Goal: Check status: Check status

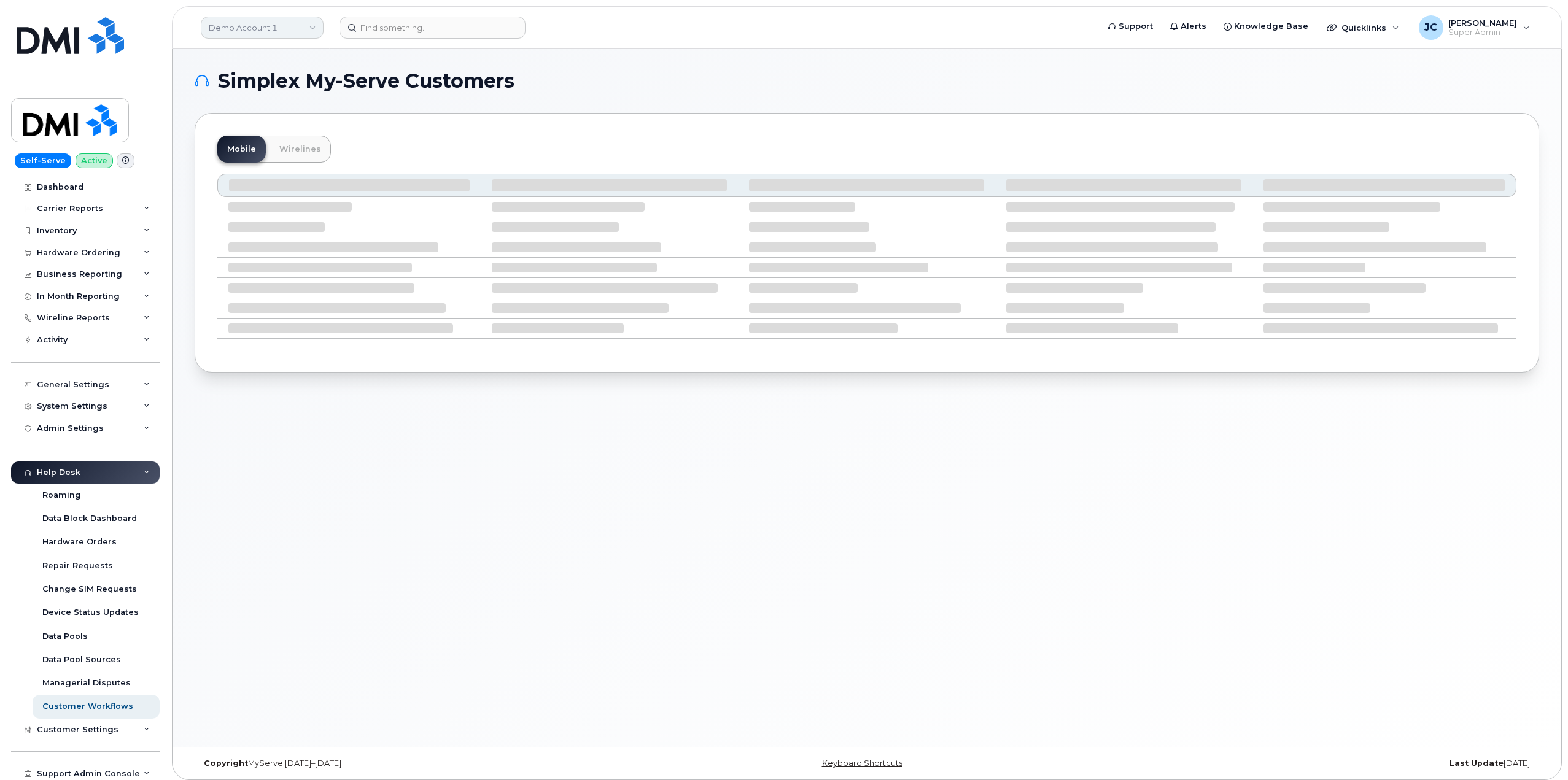
click at [243, 23] on link "Demo Account 1" at bounding box center [262, 27] width 123 height 22
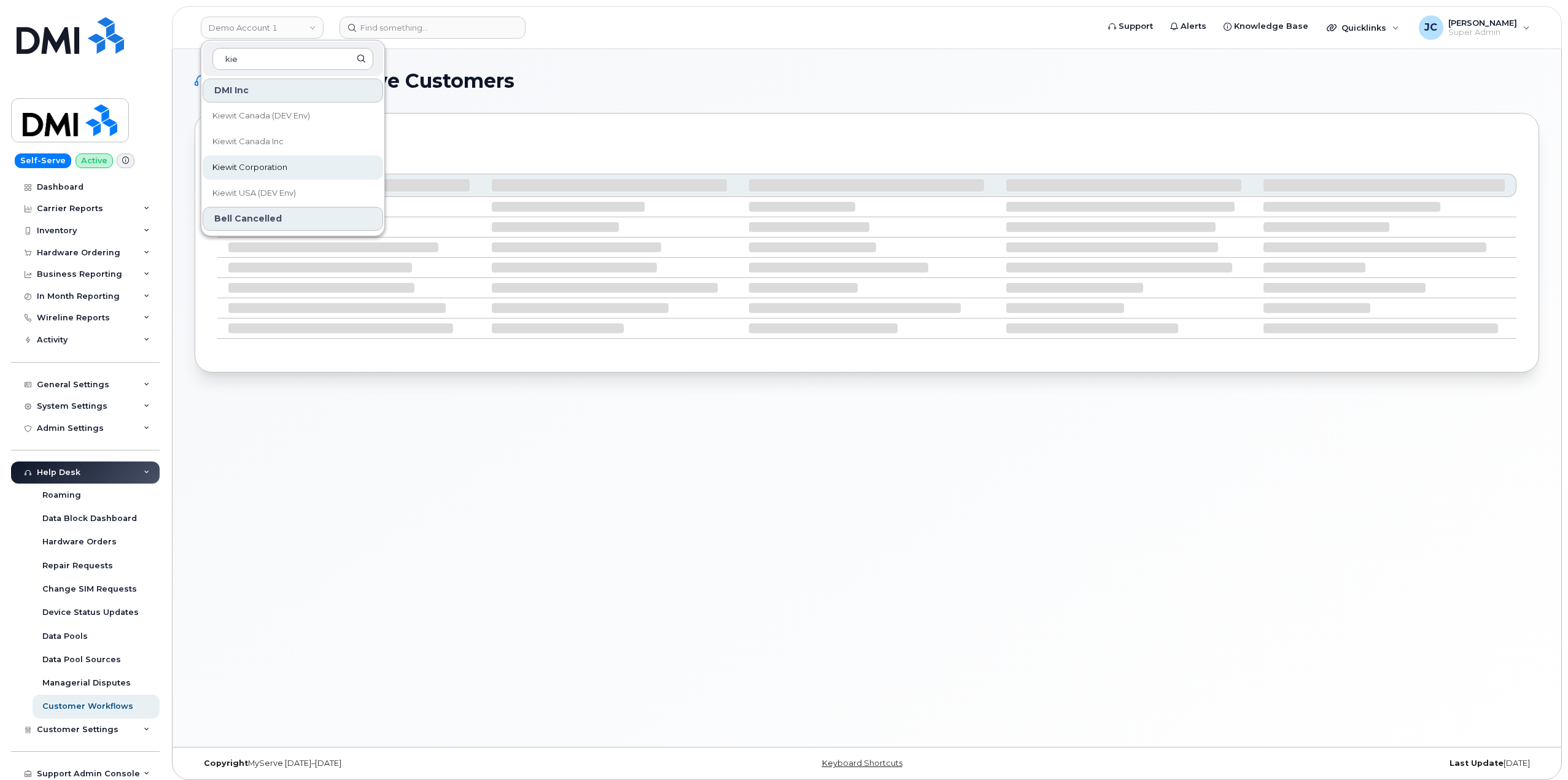
type input "kie"
drag, startPoint x: 256, startPoint y: 167, endPoint x: 263, endPoint y: 170, distance: 7.6
click at [257, 169] on span "Kiewit Corporation" at bounding box center [250, 167] width 75 height 12
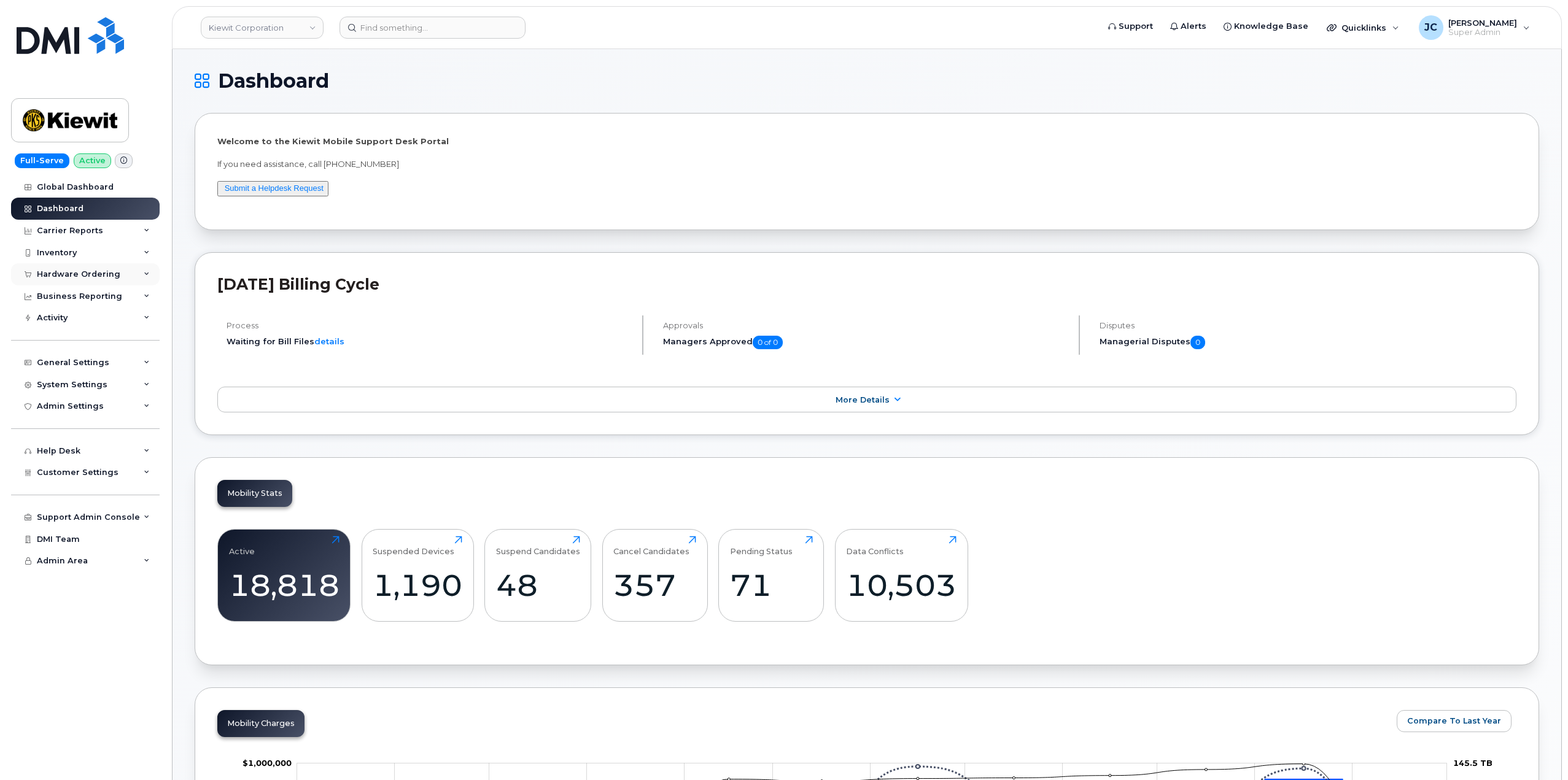
click at [154, 276] on div "Hardware Ordering" at bounding box center [85, 275] width 148 height 22
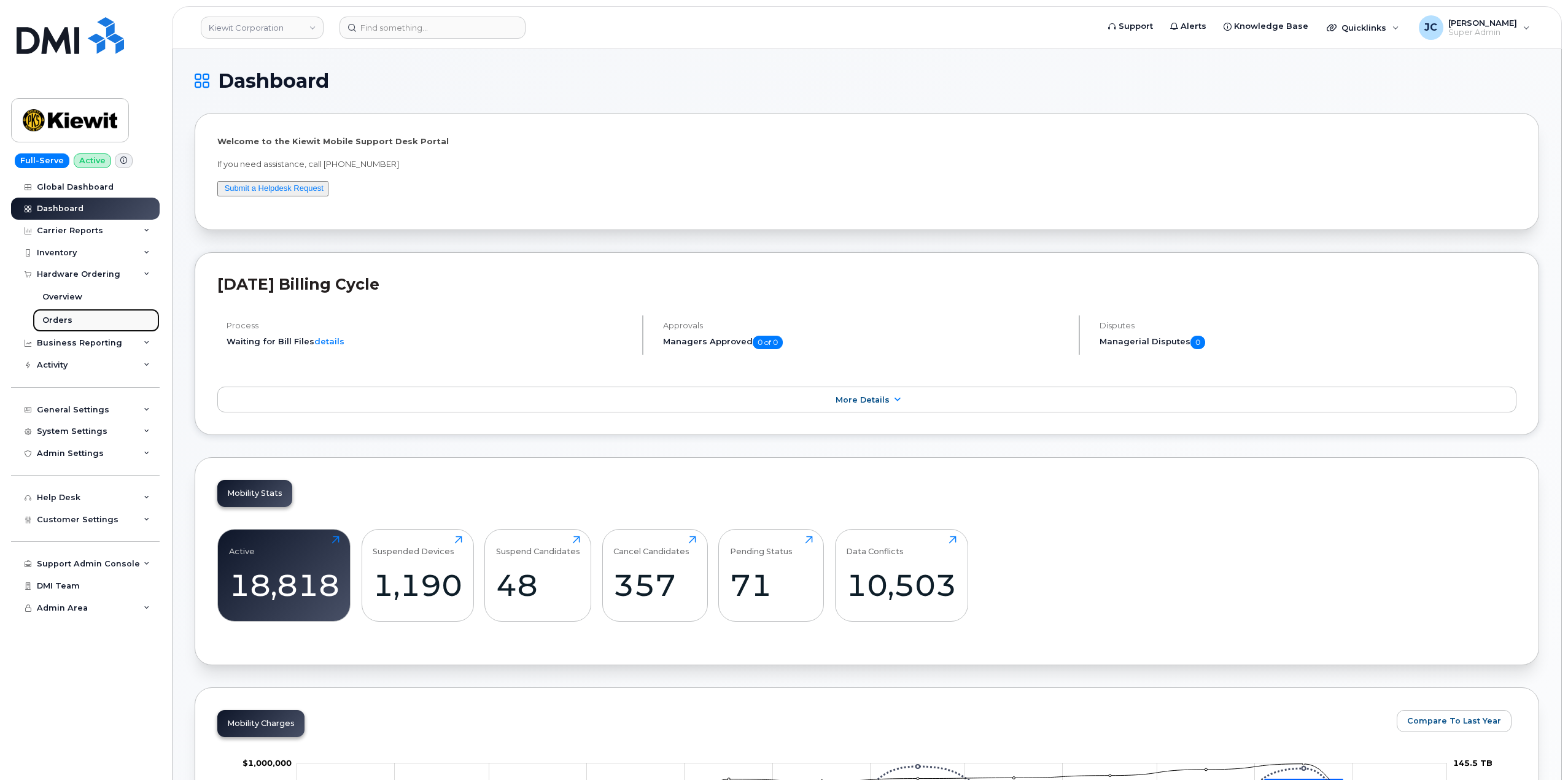
click at [61, 320] on div "Orders" at bounding box center [57, 320] width 30 height 11
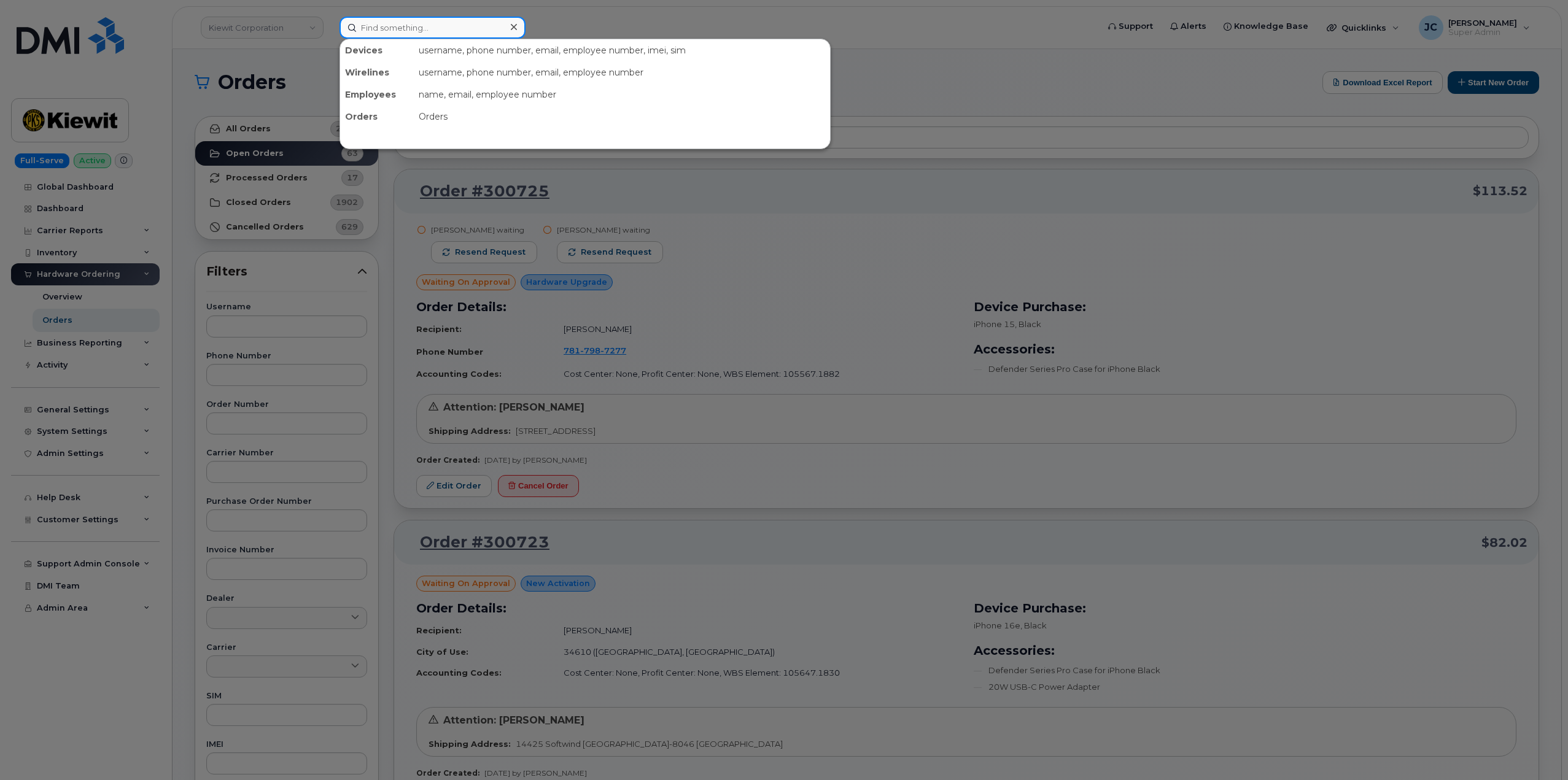
click at [388, 32] on input at bounding box center [433, 27] width 186 height 22
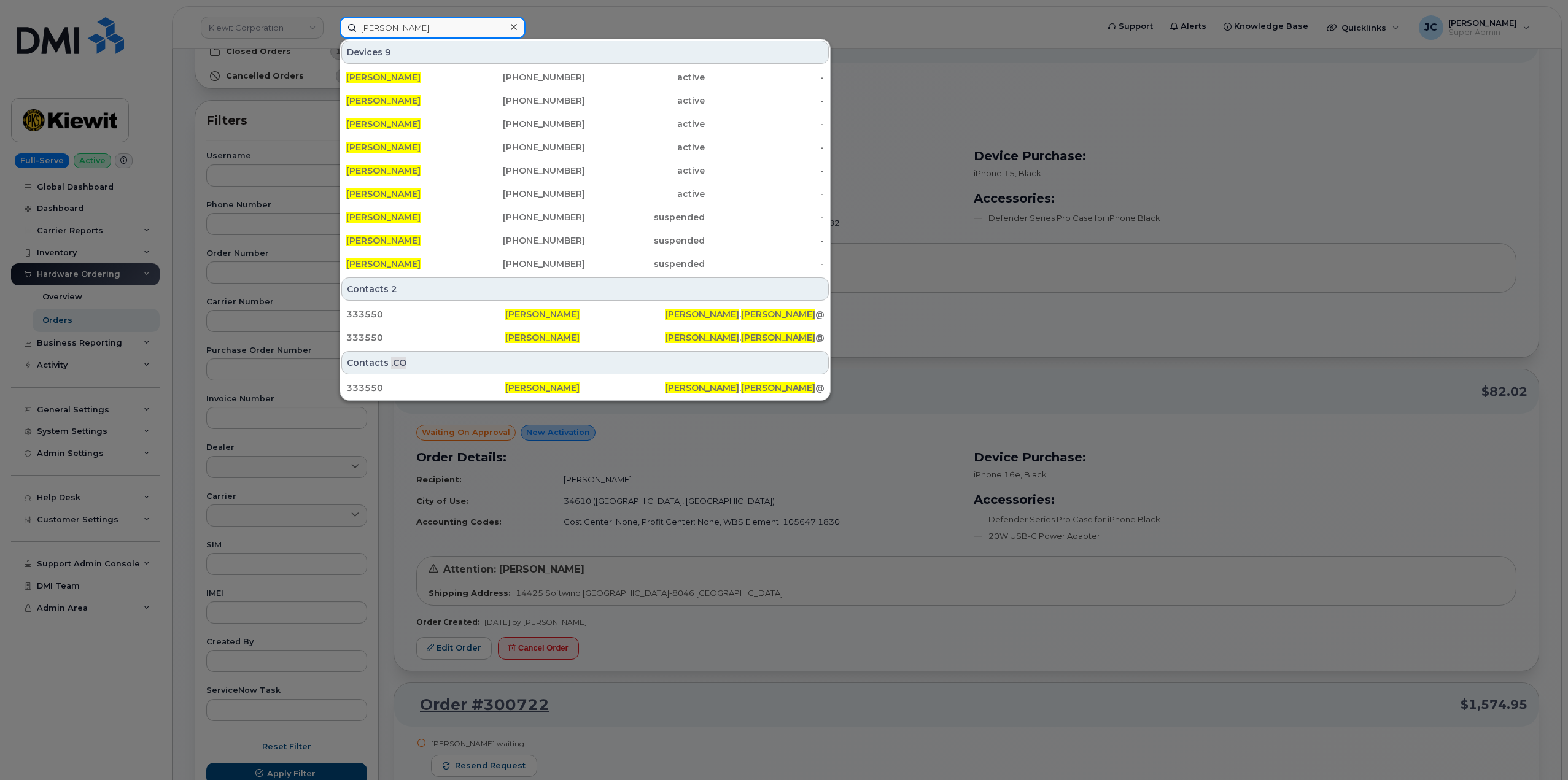
scroll to position [123, 0]
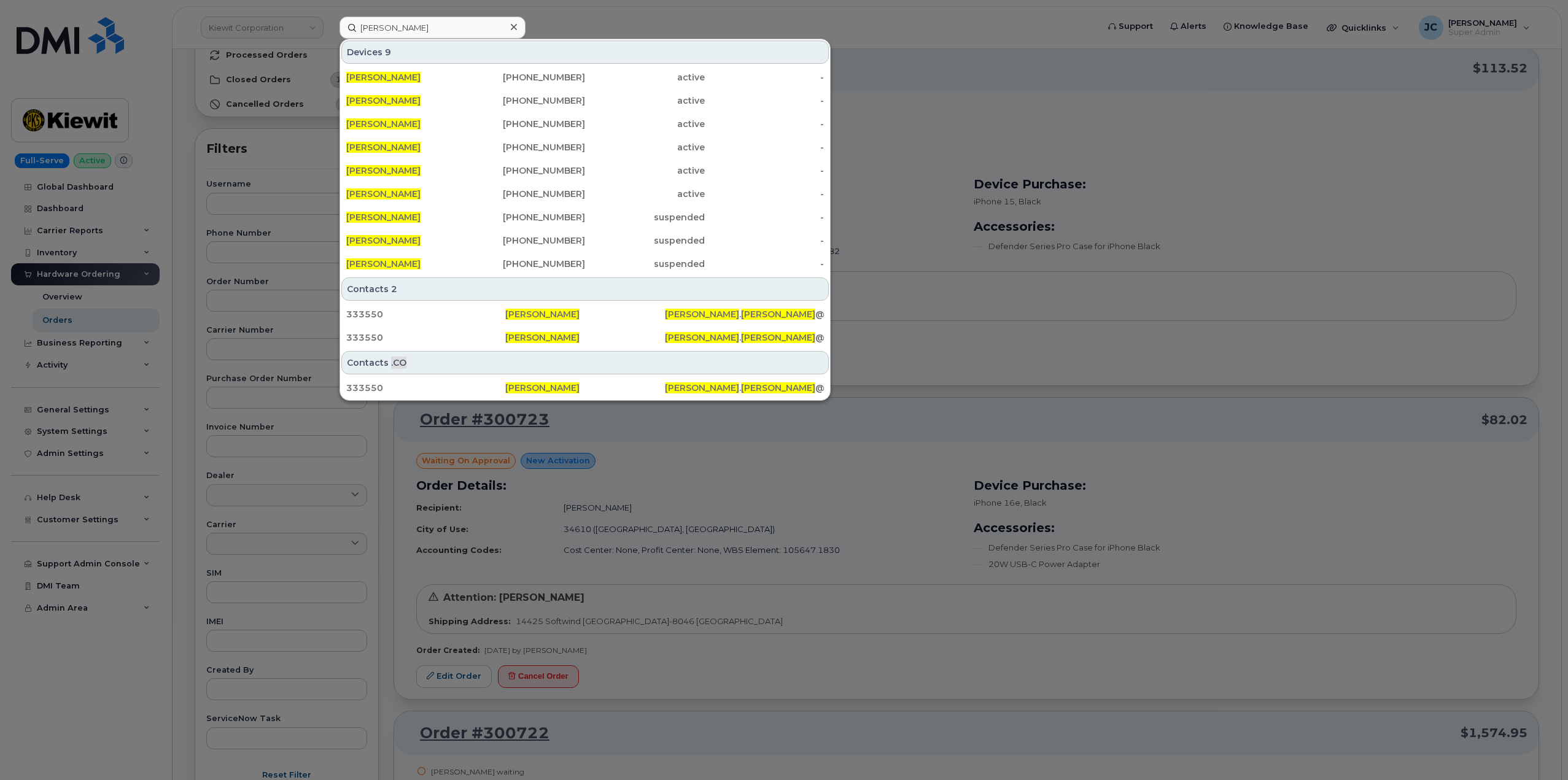
click at [863, 18] on div at bounding box center [784, 390] width 1568 height 780
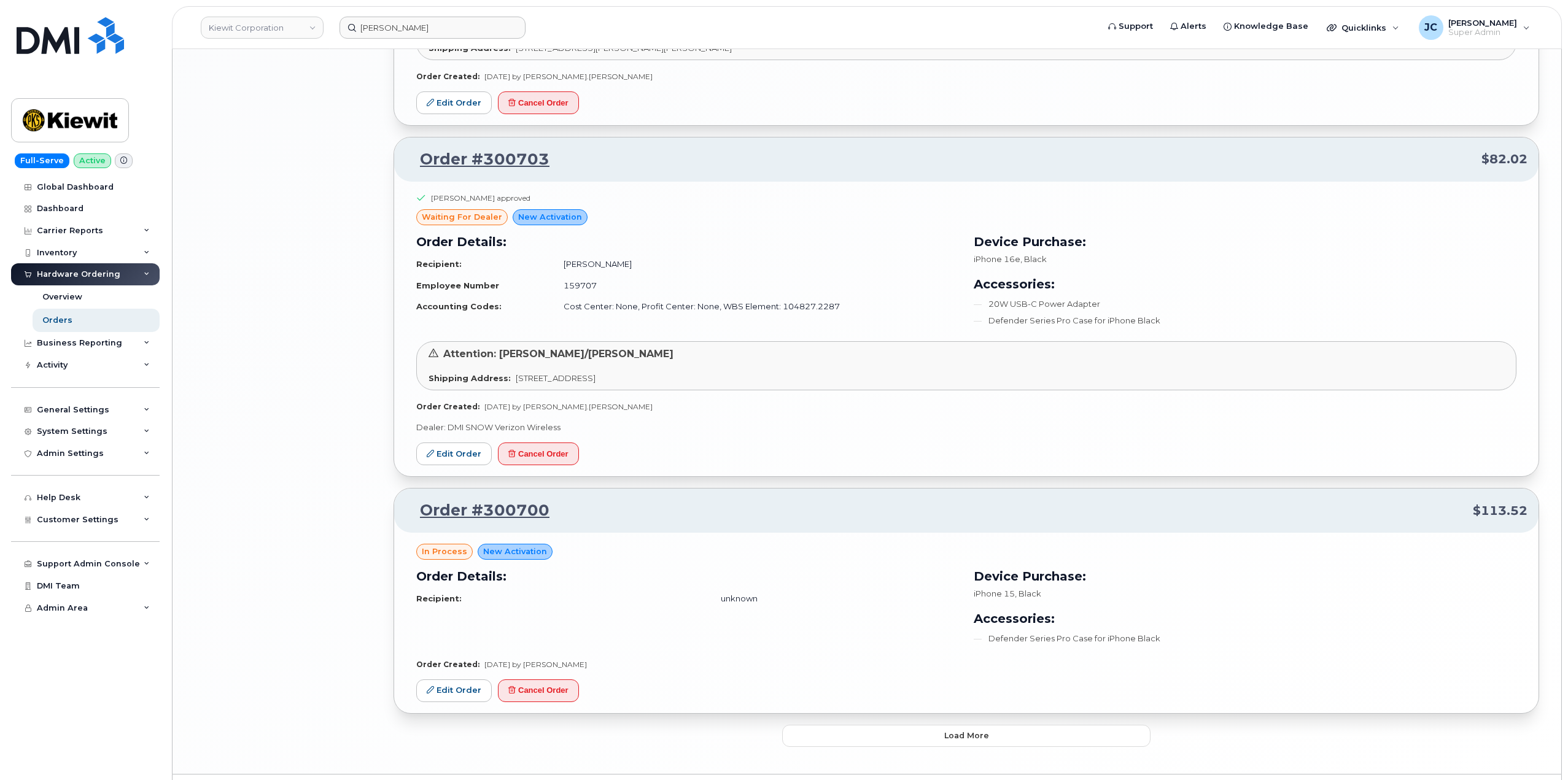
scroll to position [2428, 0]
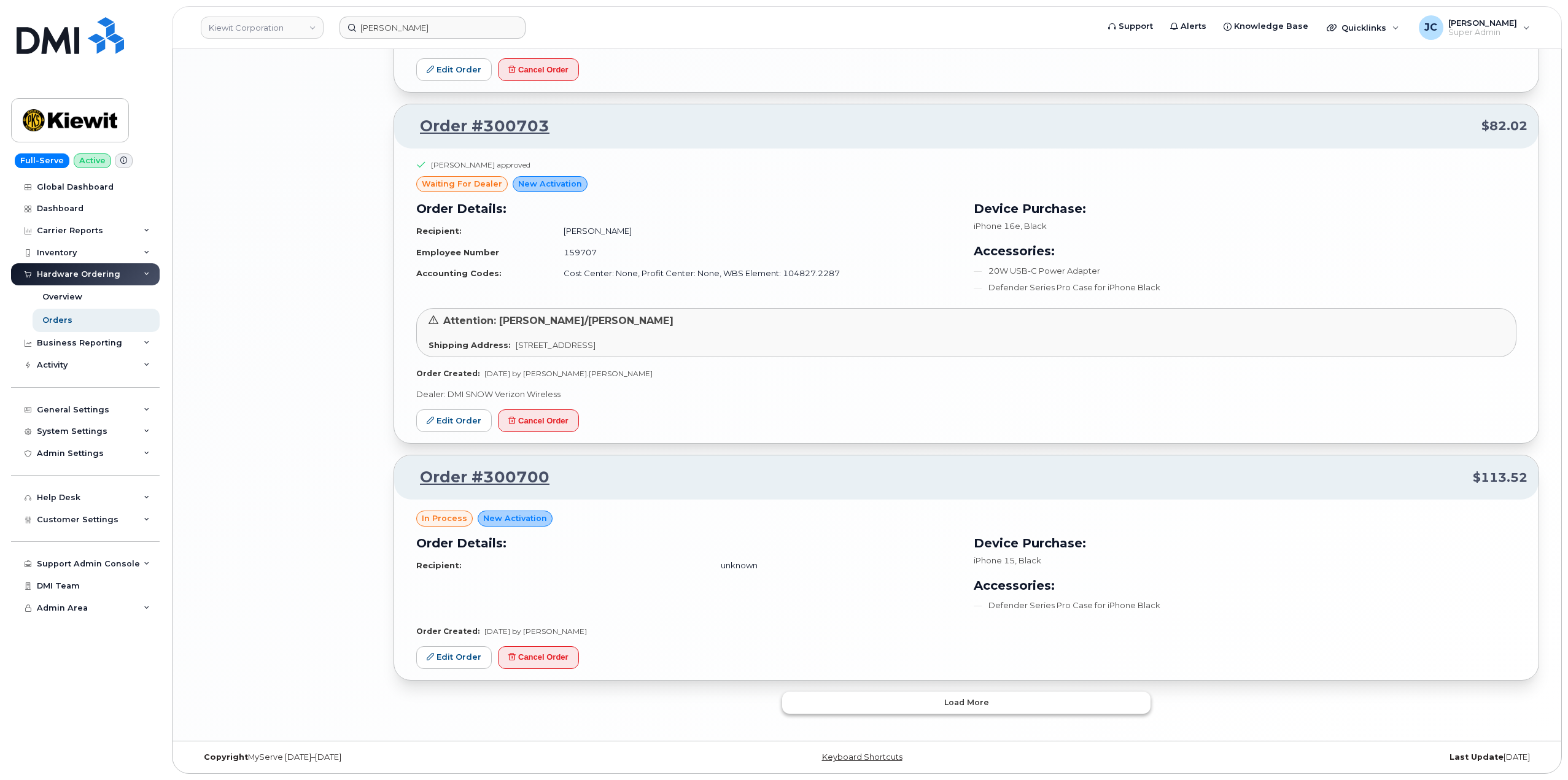
click at [966, 701] on span "Load more" at bounding box center [966, 703] width 45 height 12
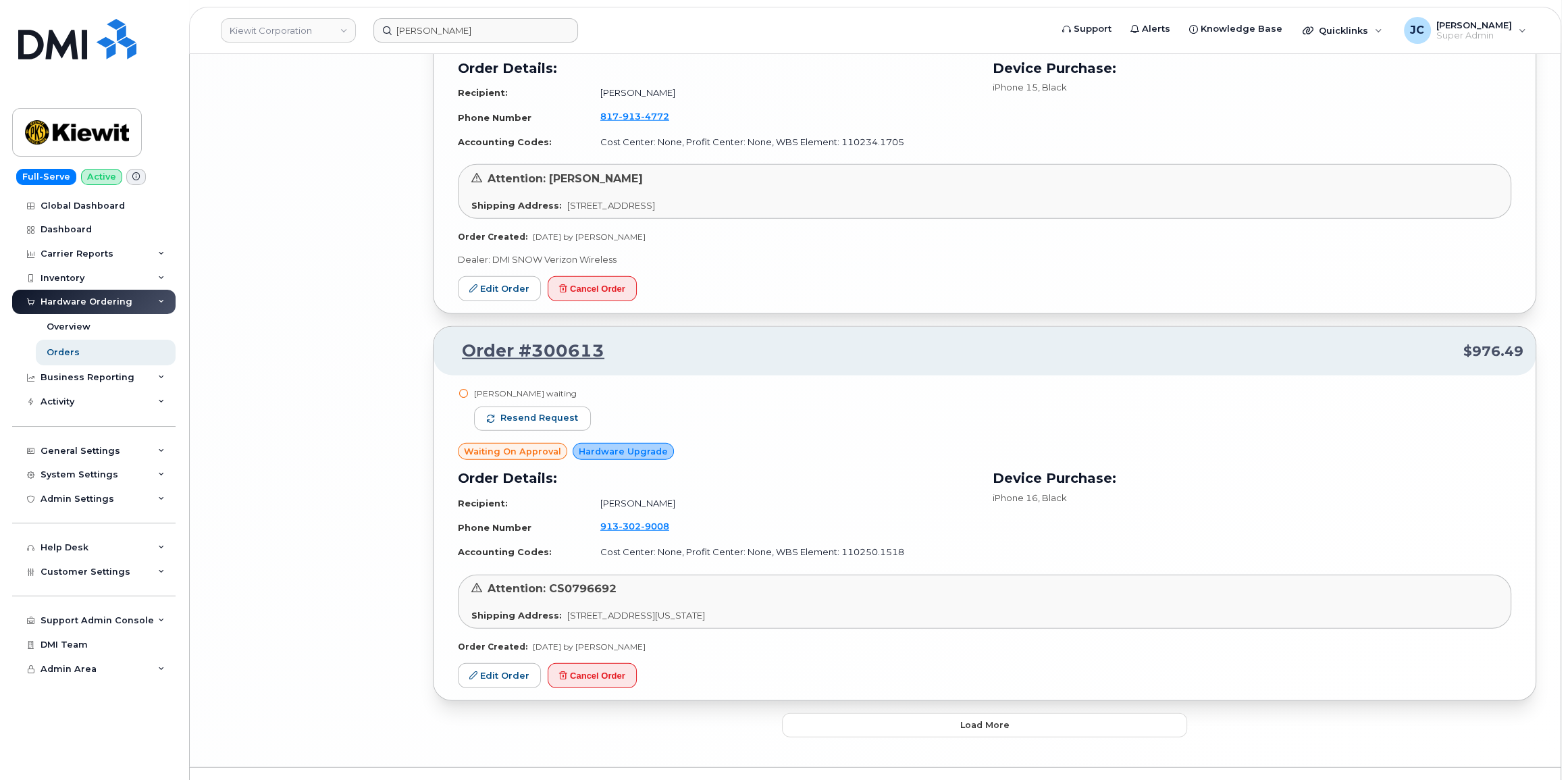
scroll to position [5911, 0]
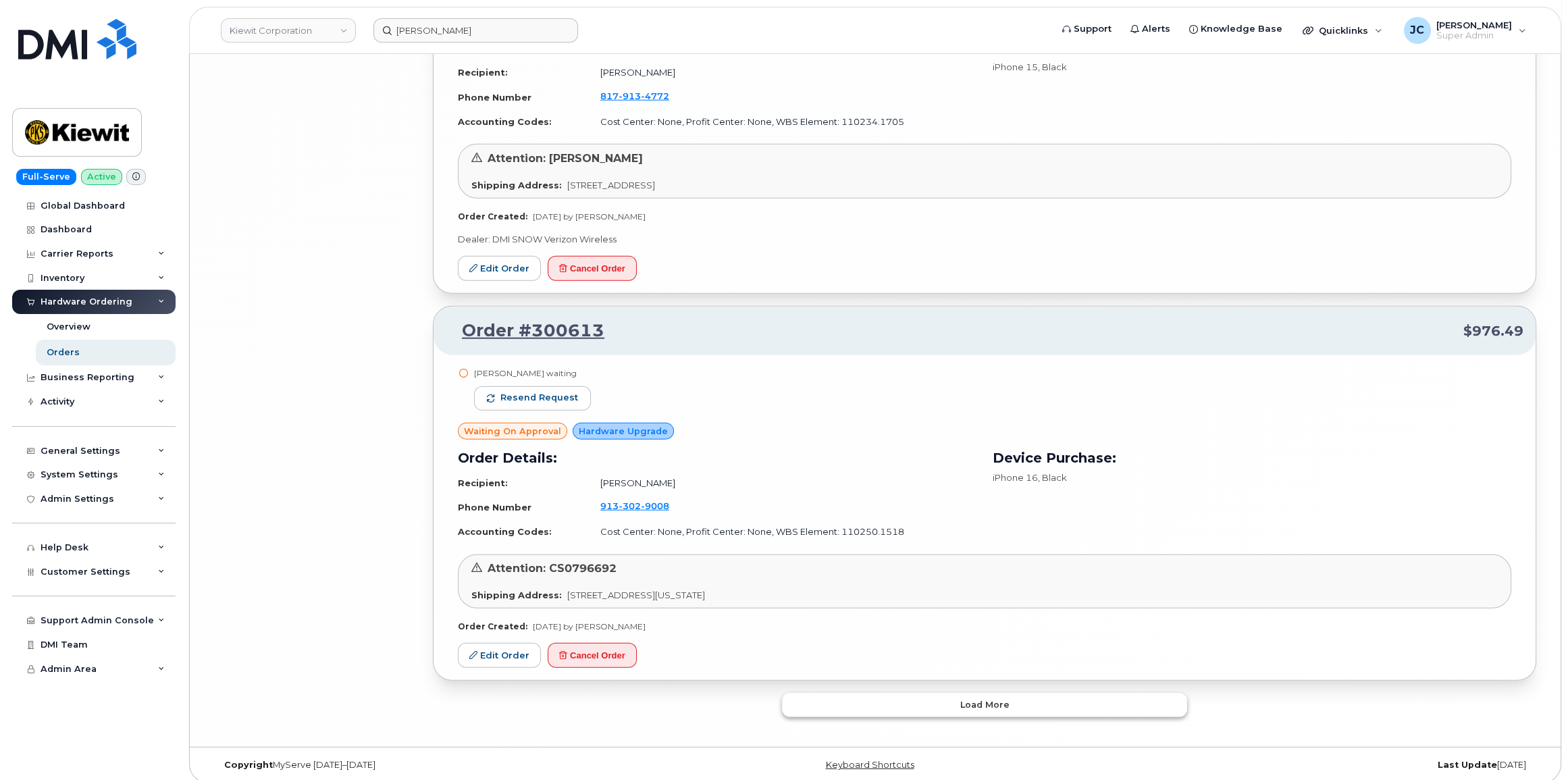
click at [989, 699] on span "Load more" at bounding box center [985, 705] width 49 height 13
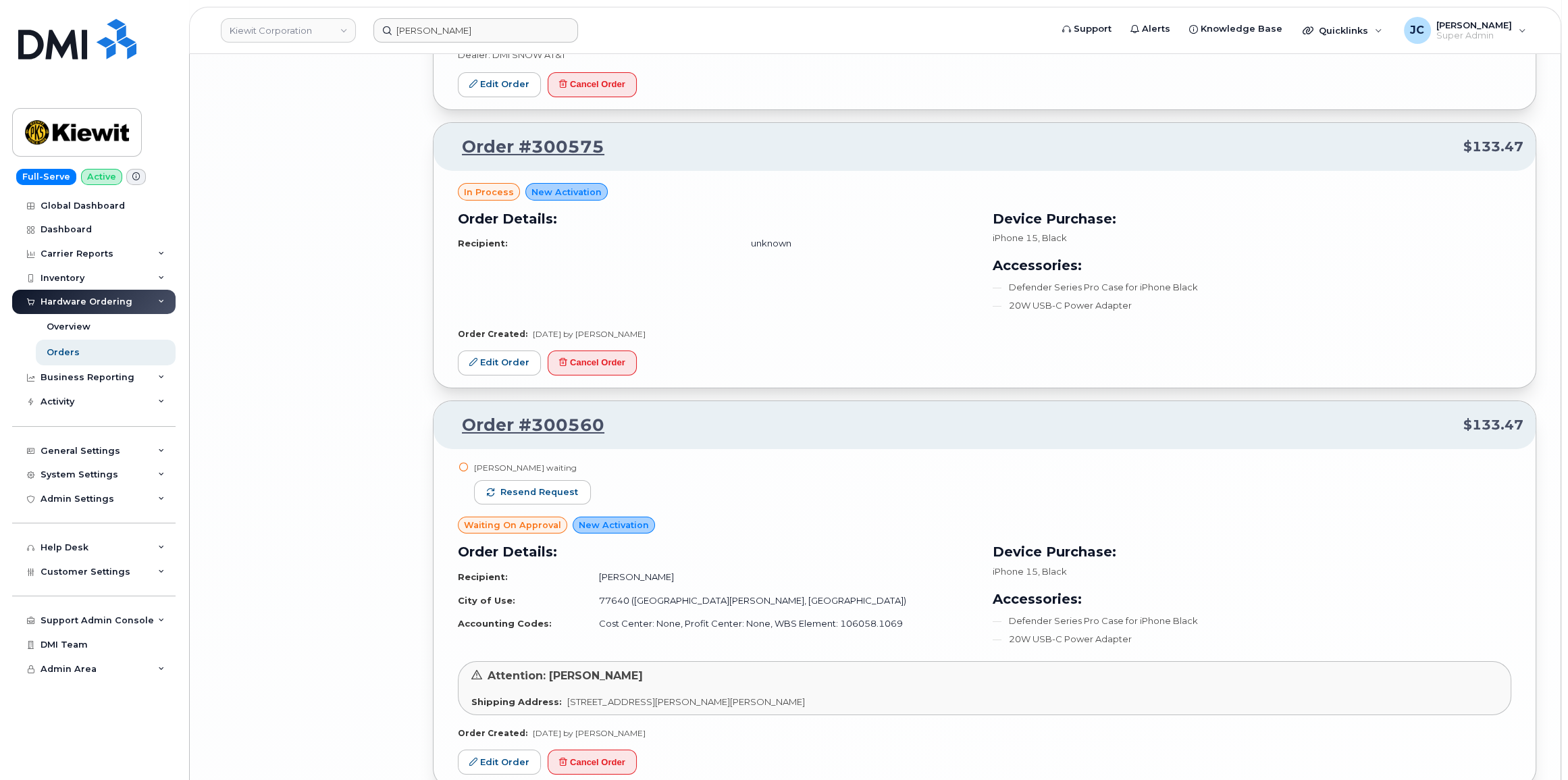
scroll to position [7815, 0]
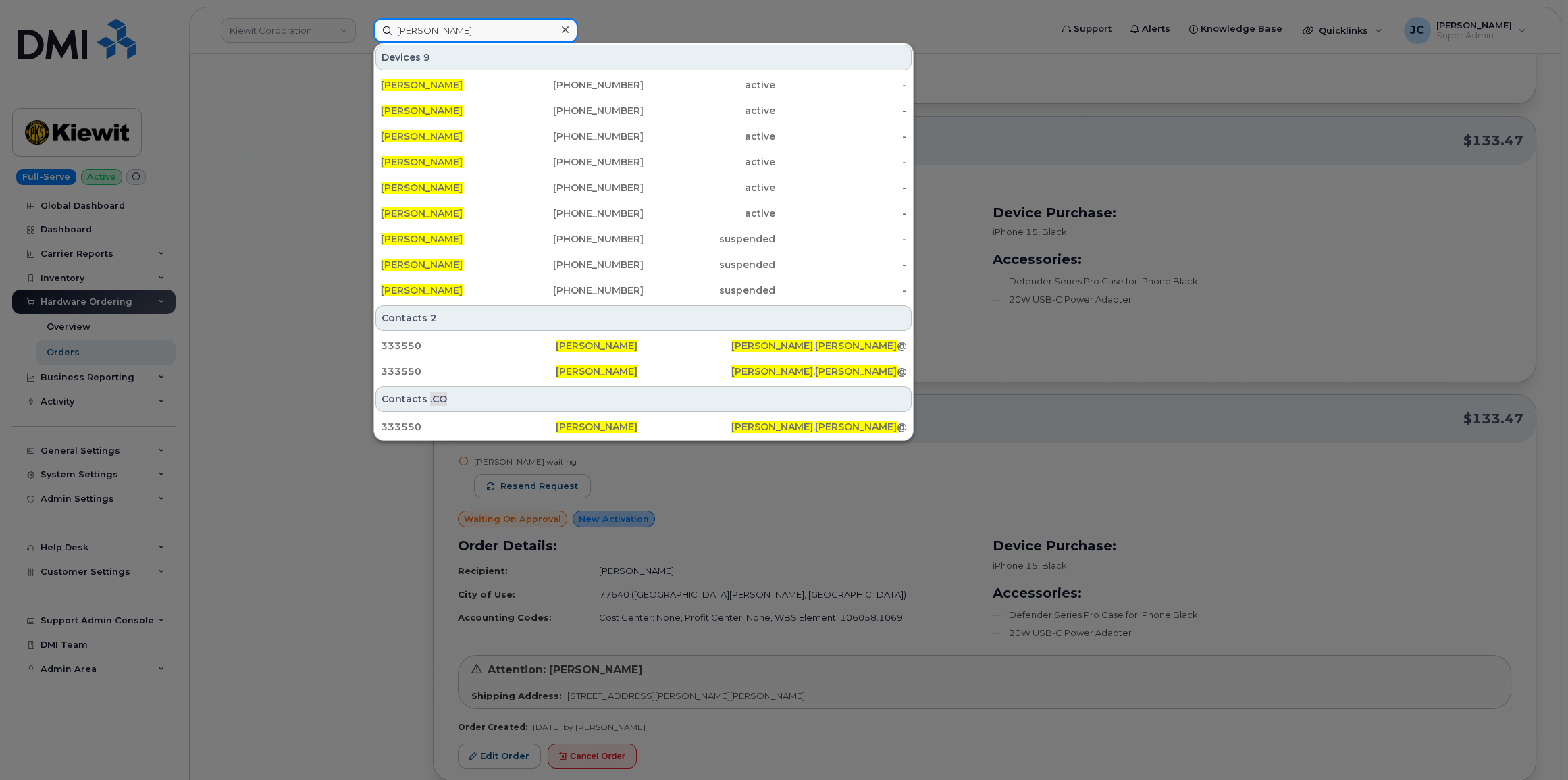
drag, startPoint x: 499, startPoint y: 36, endPoint x: 381, endPoint y: 34, distance: 118.0
click at [381, 34] on input "[PERSON_NAME]" at bounding box center [476, 30] width 205 height 25
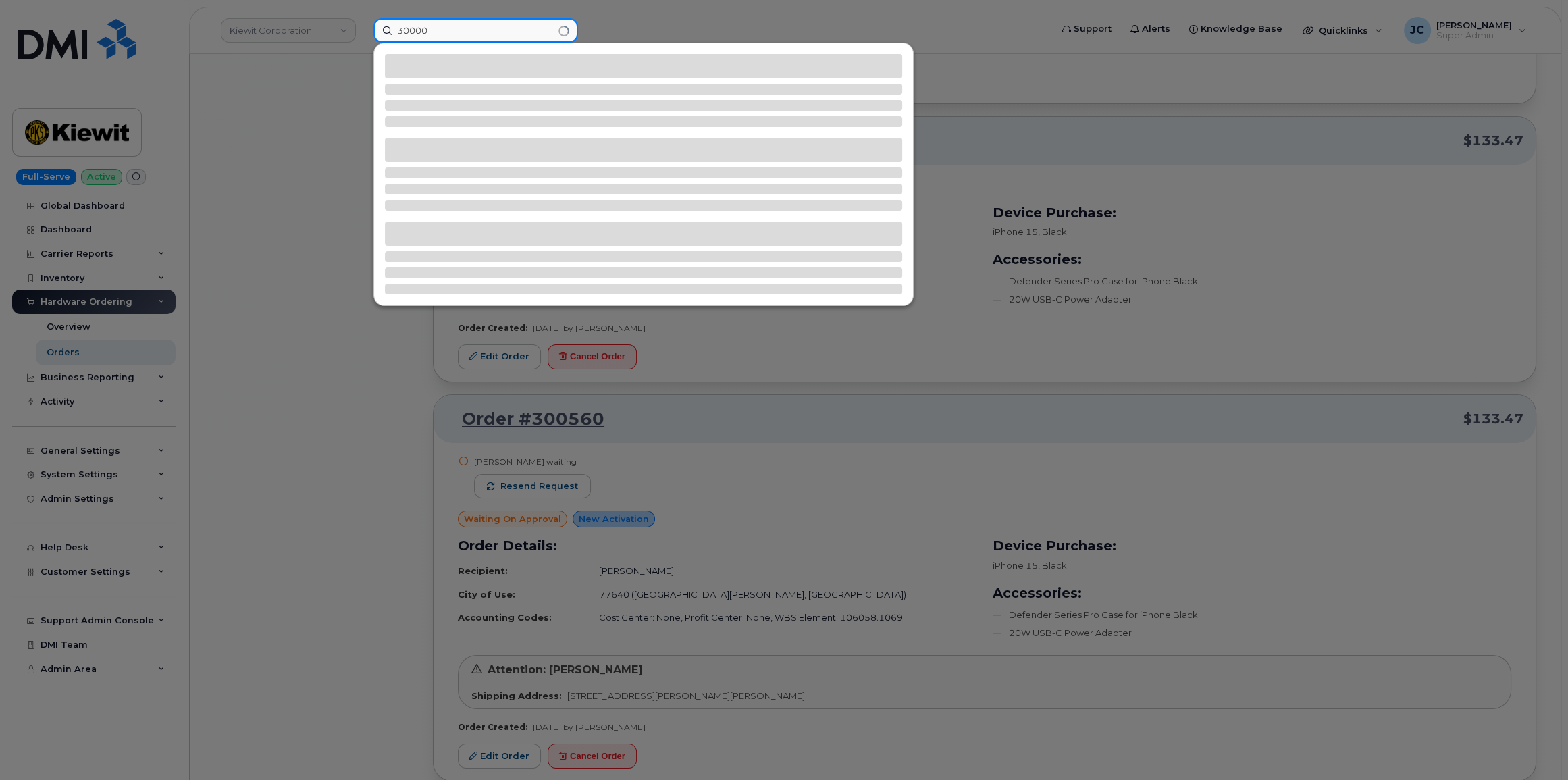
type input "30000"
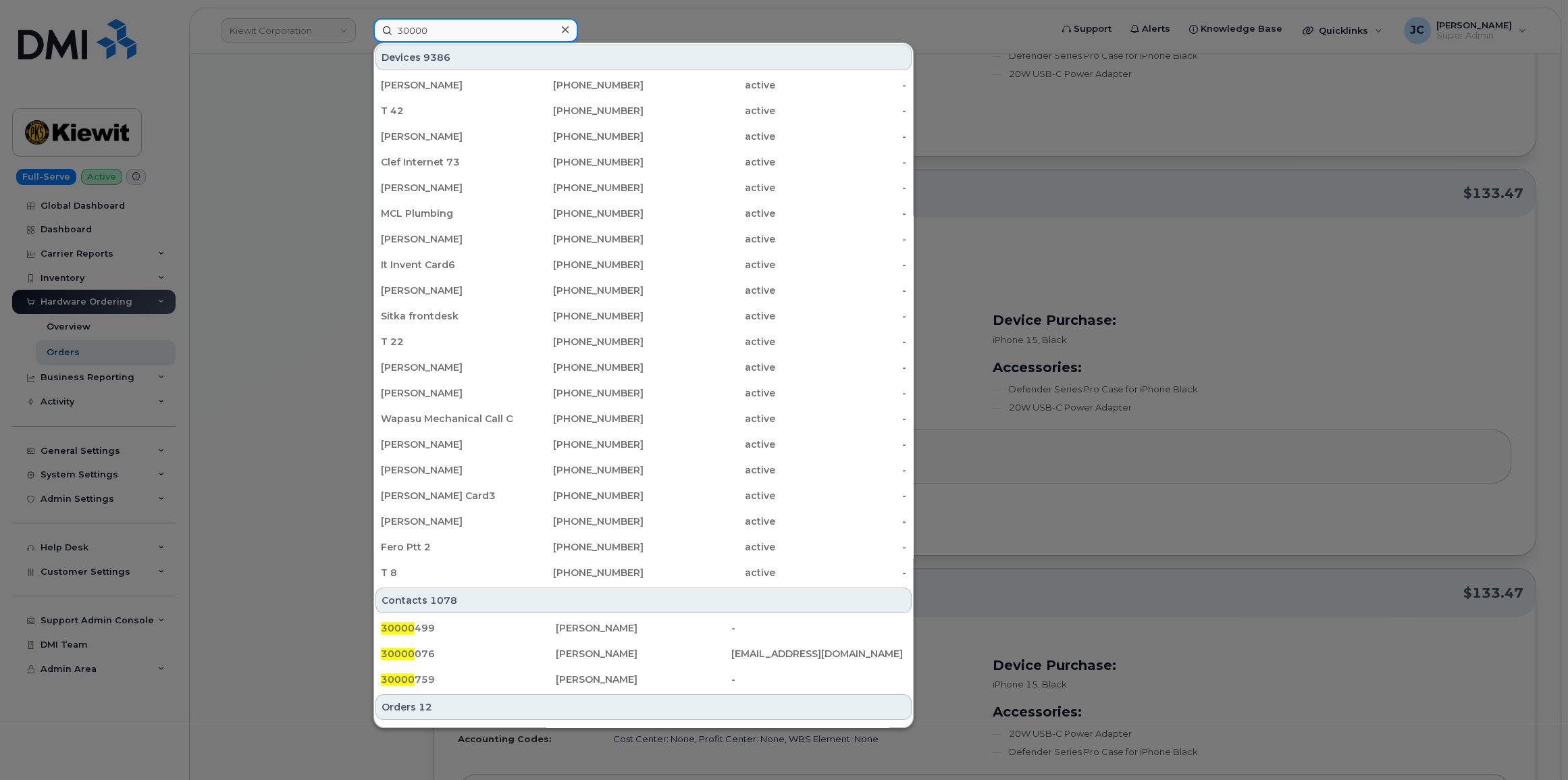
scroll to position [8061, 0]
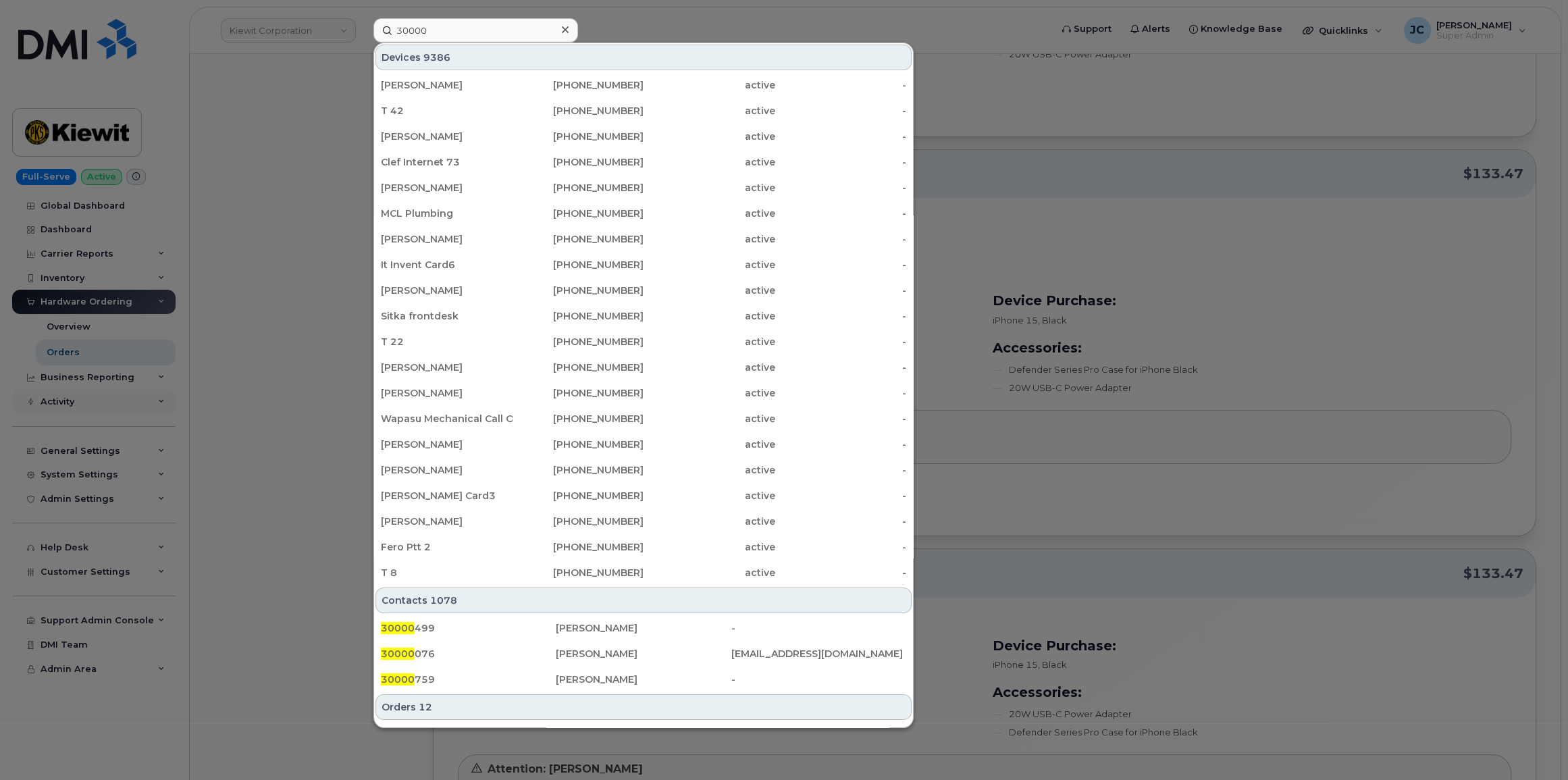
drag, startPoint x: 246, startPoint y: 466, endPoint x: 169, endPoint y: 406, distance: 97.6
click at [241, 460] on div at bounding box center [784, 390] width 1568 height 780
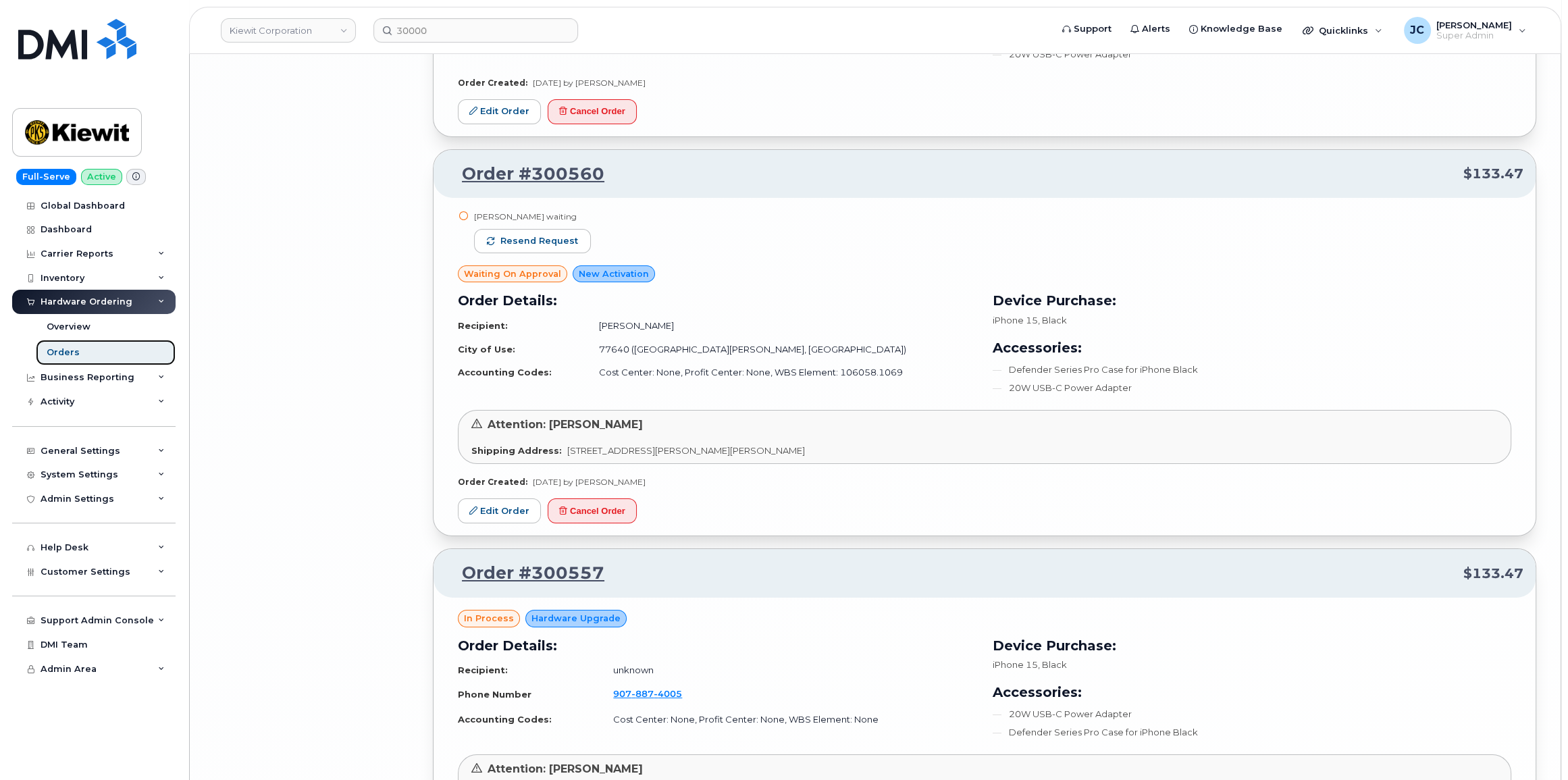
click at [79, 350] on link "Orders" at bounding box center [106, 352] width 140 height 25
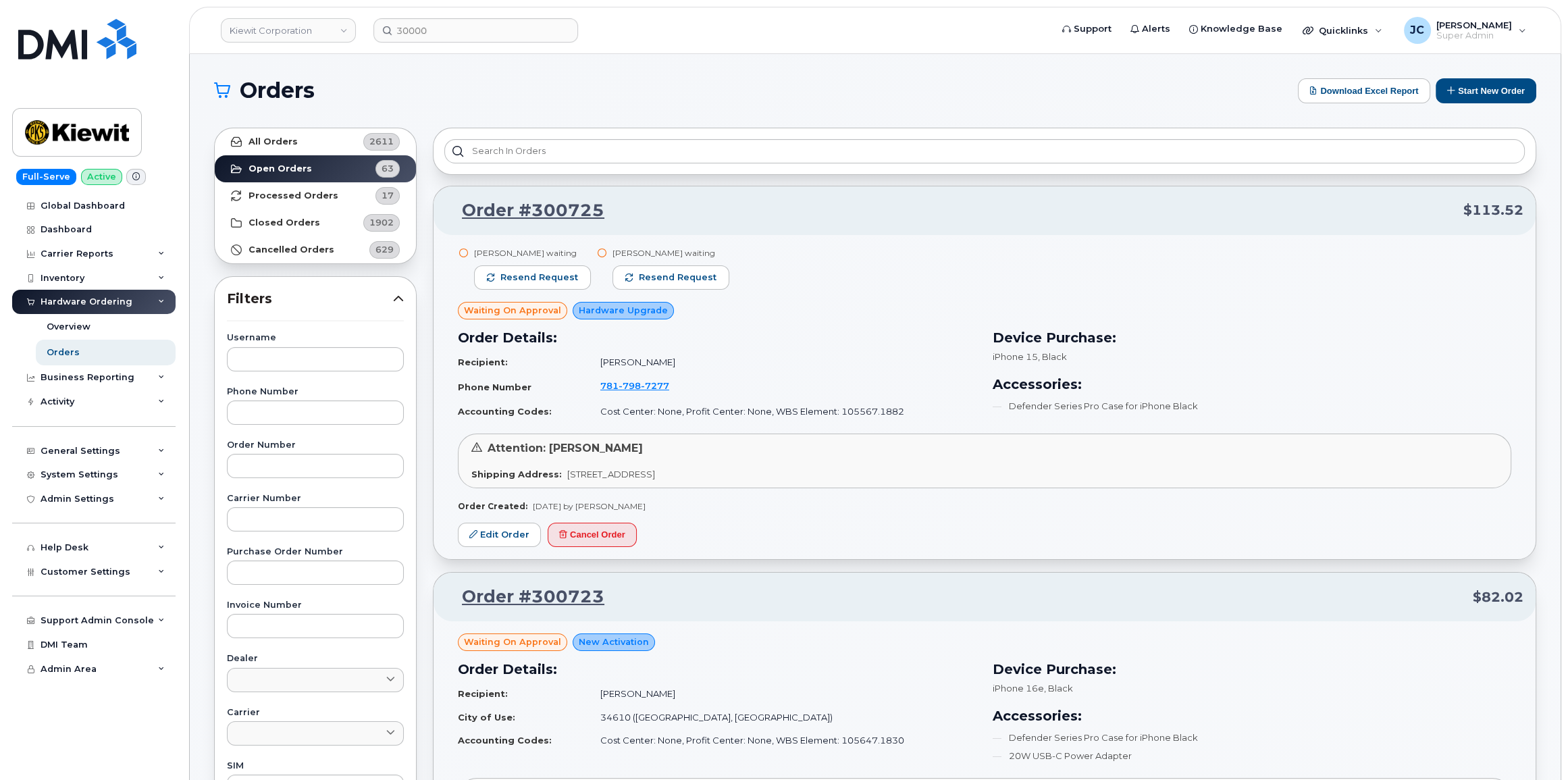
click at [318, 127] on div "All Orders 2611 Open Orders 63 Processed Orders 17 Closed Orders 1902 Cancelled…" at bounding box center [315, 195] width 203 height 137
click at [460, 32] on input "30000" at bounding box center [476, 30] width 205 height 25
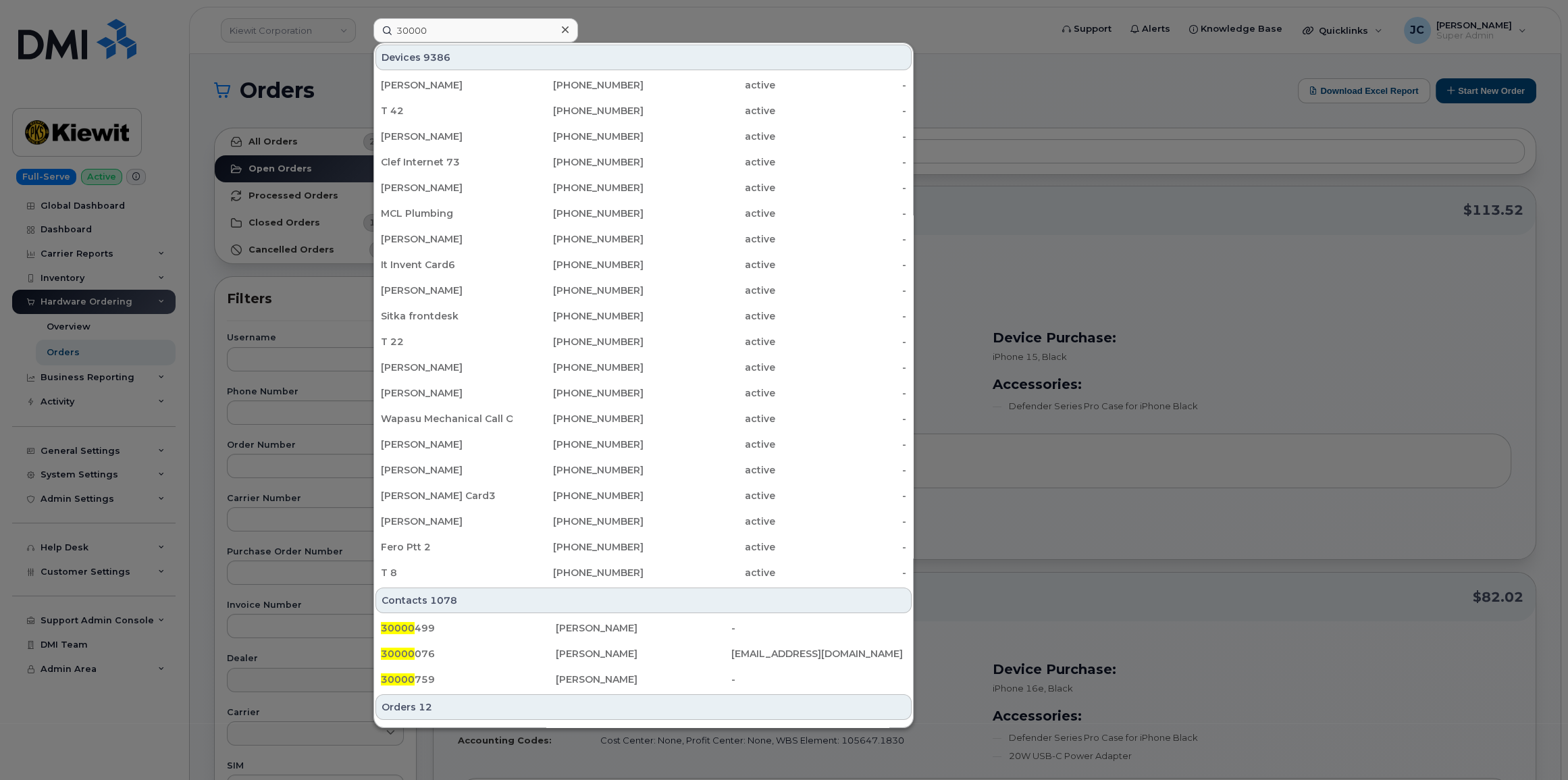
click at [277, 139] on div at bounding box center [784, 390] width 1568 height 780
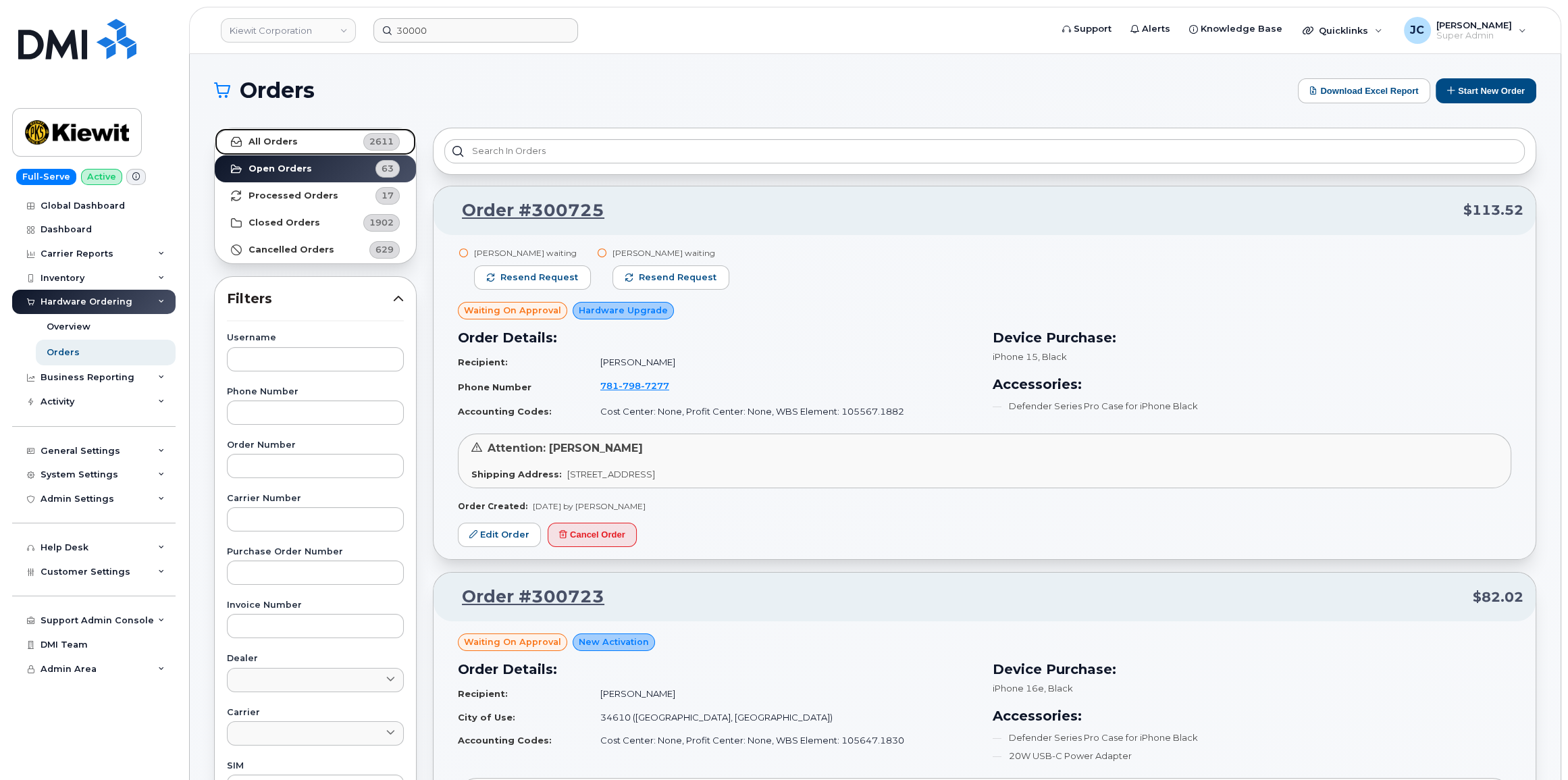
click at [277, 139] on strong "All Orders" at bounding box center [273, 142] width 49 height 10
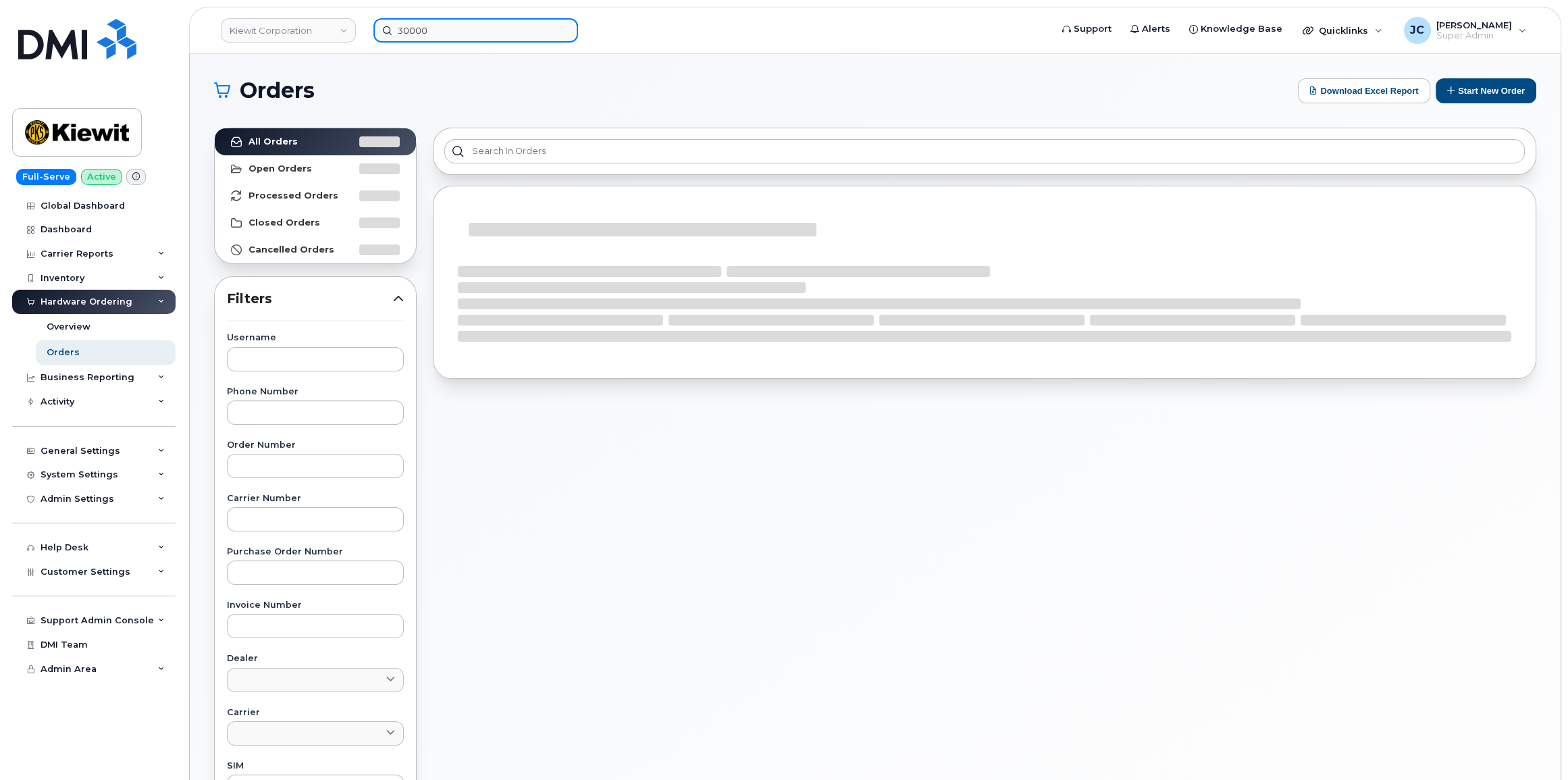
click at [437, 28] on input "30000" at bounding box center [476, 30] width 205 height 25
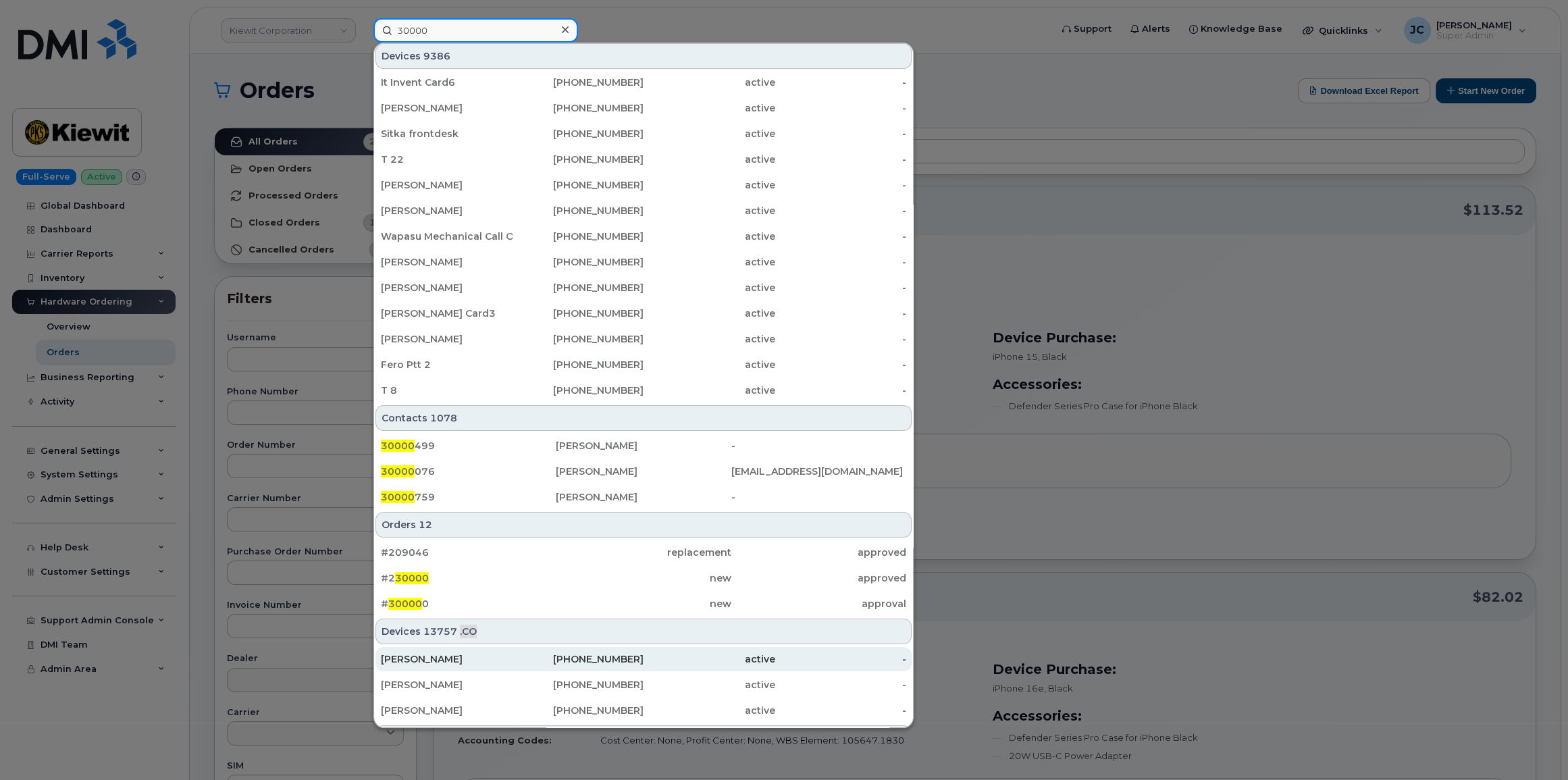
scroll to position [184, 0]
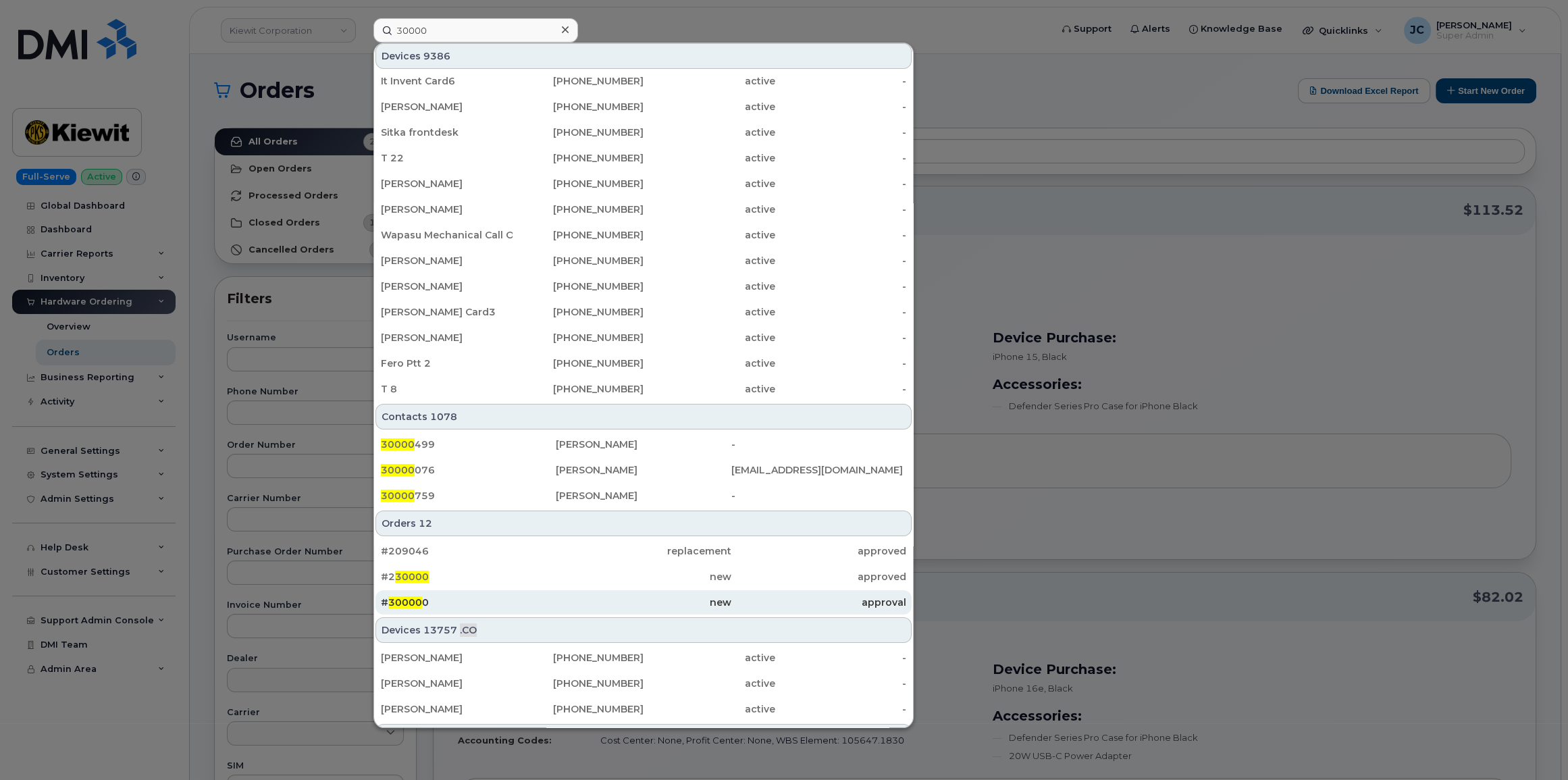
click at [408, 600] on span "30000" at bounding box center [405, 602] width 34 height 12
